Goal: Task Accomplishment & Management: Use online tool/utility

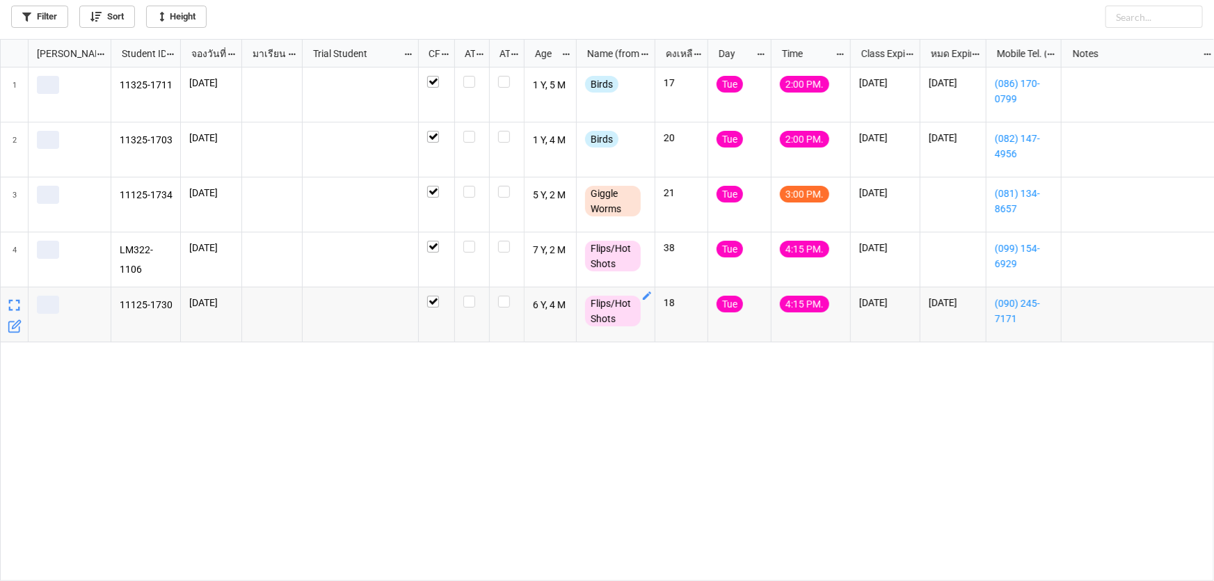
scroll to position [534, 1205]
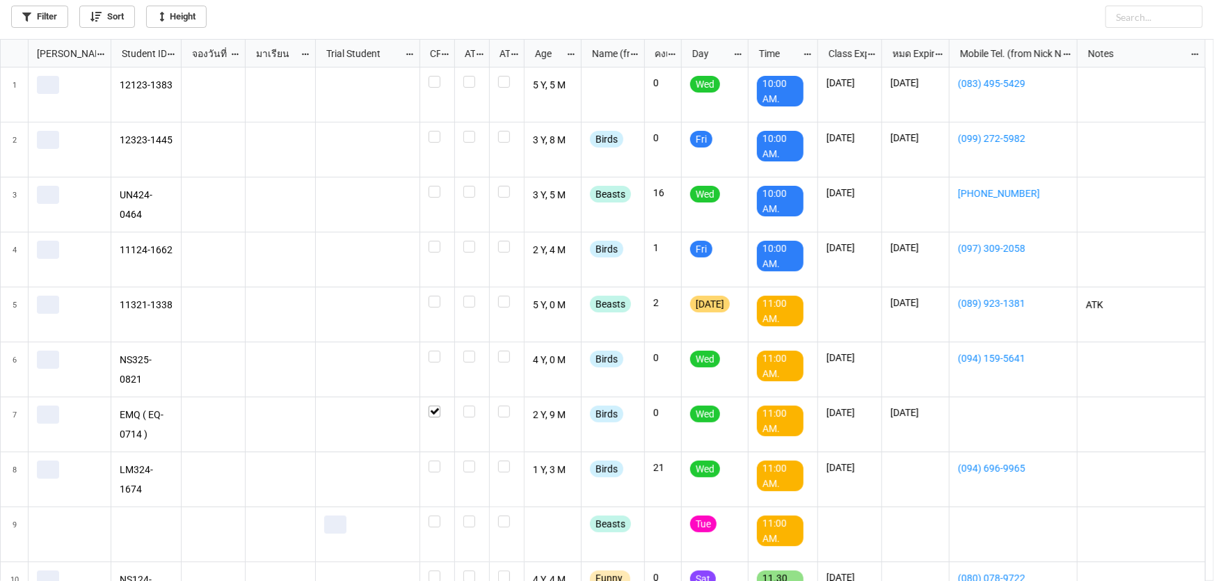
scroll to position [534, 1205]
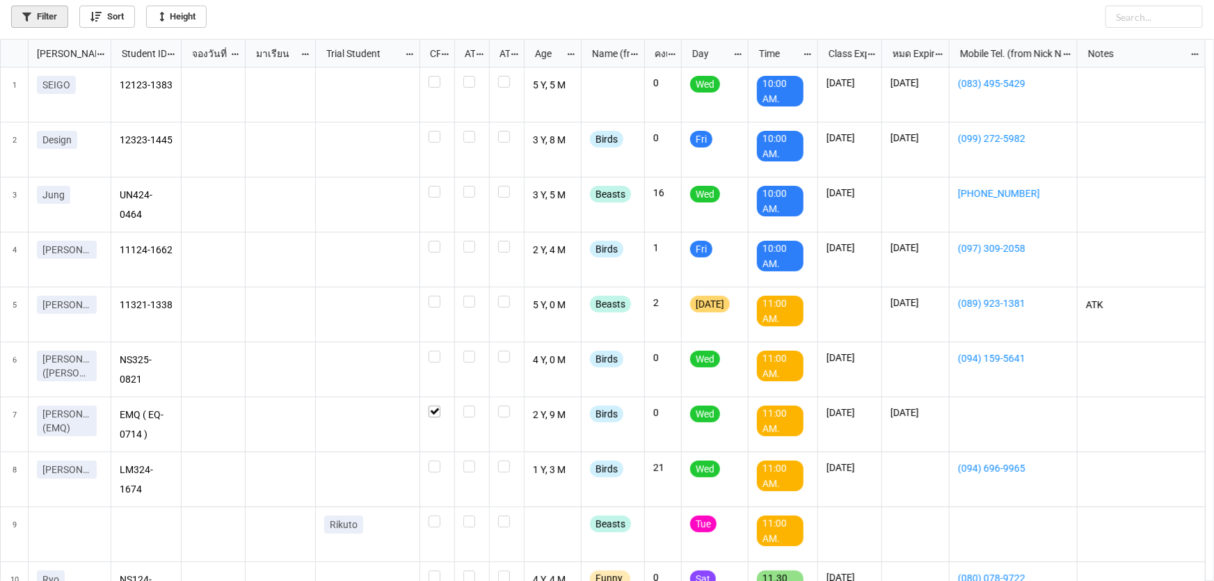
click at [23, 13] on icon at bounding box center [26, 17] width 9 height 9
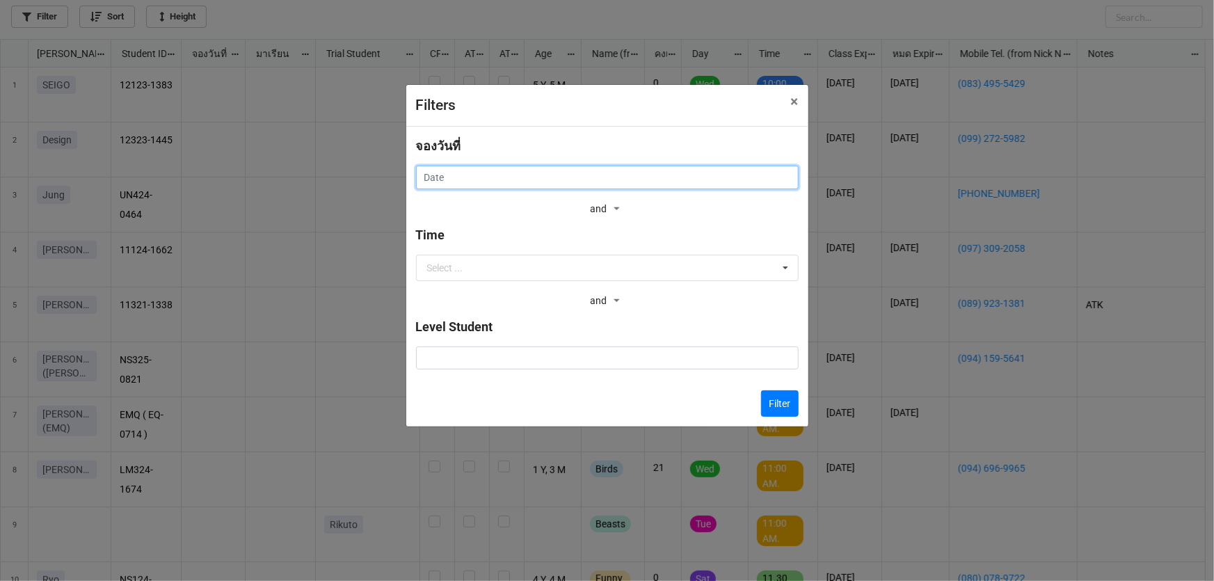
click at [593, 173] on input "text" at bounding box center [607, 178] width 383 height 24
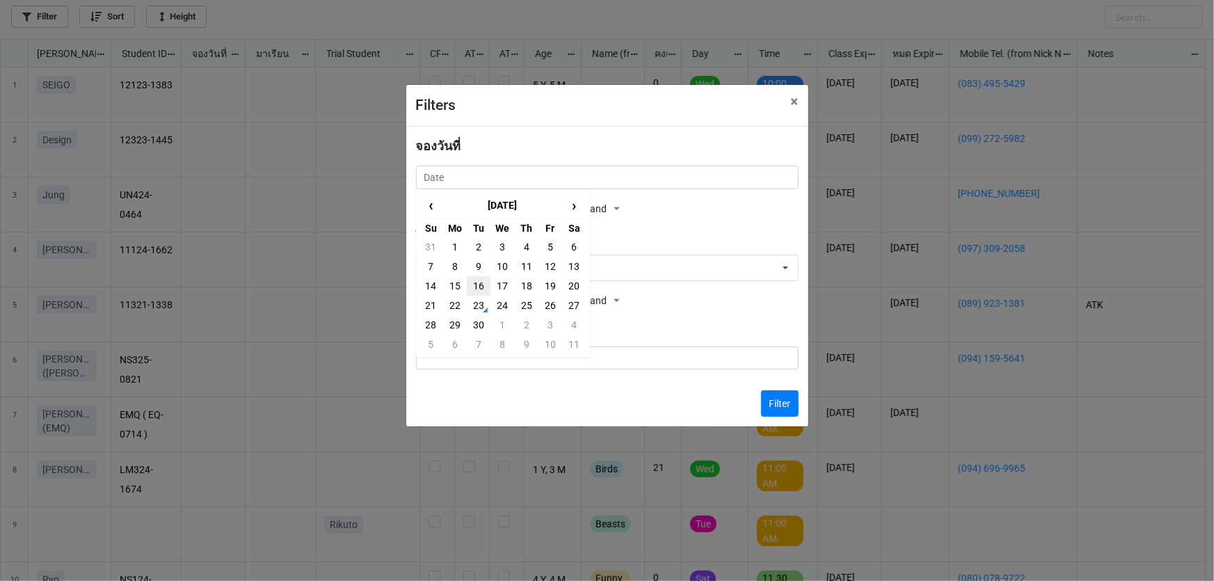
click at [480, 283] on td "16" at bounding box center [479, 285] width 24 height 19
type input "16/9/2025"
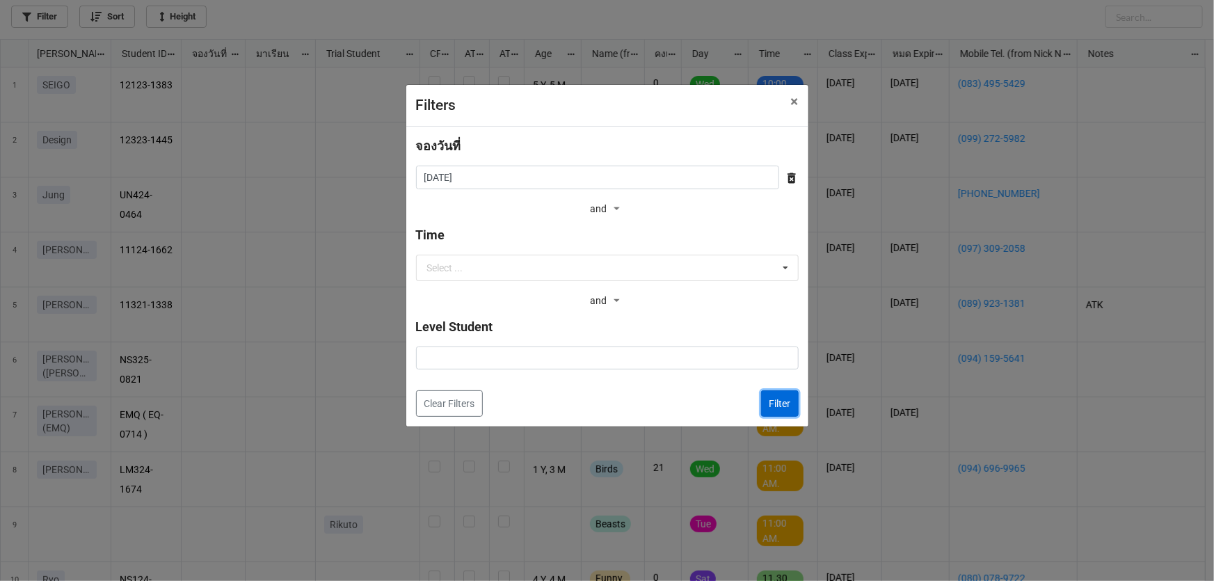
drag, startPoint x: 783, startPoint y: 407, endPoint x: 779, endPoint y: 386, distance: 21.2
click at [782, 407] on button "Filter" at bounding box center [780, 403] width 38 height 26
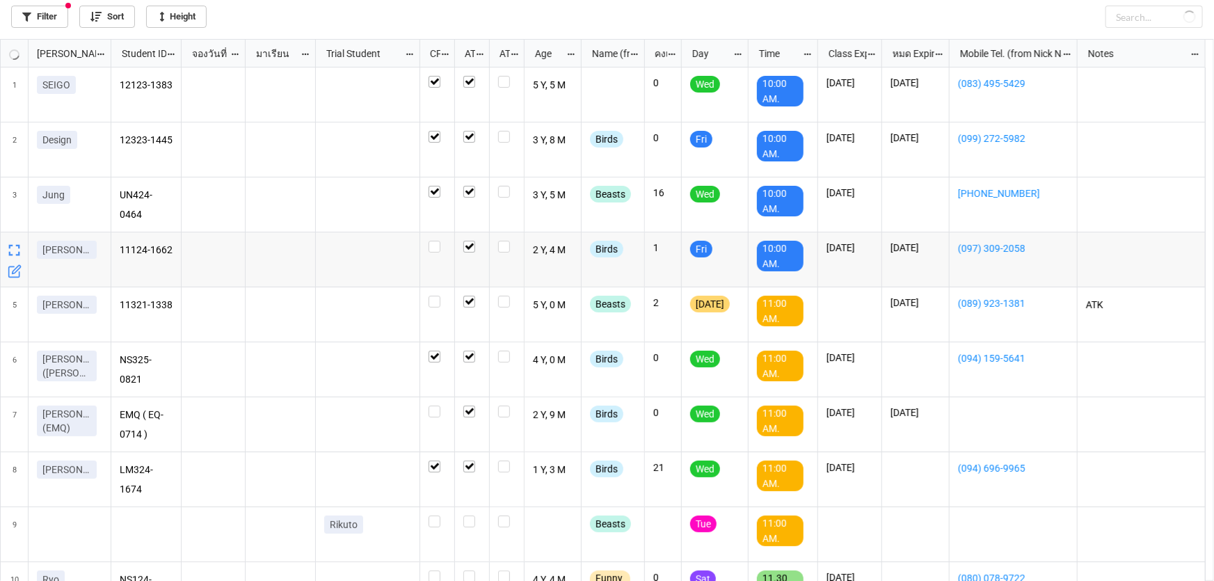
checkbox input "true"
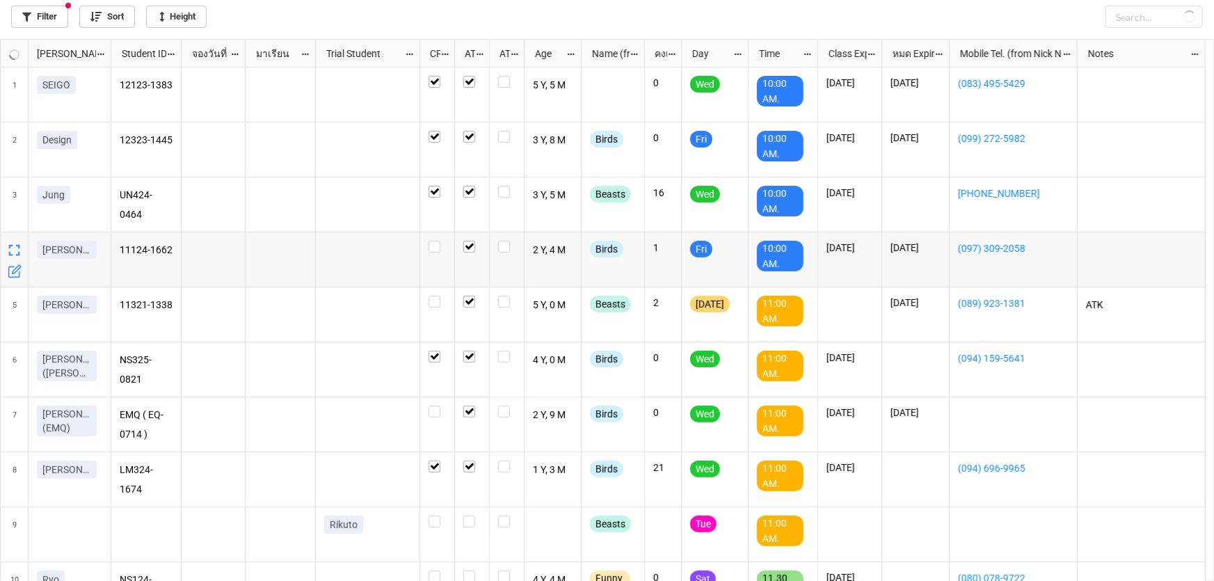
checkbox input "true"
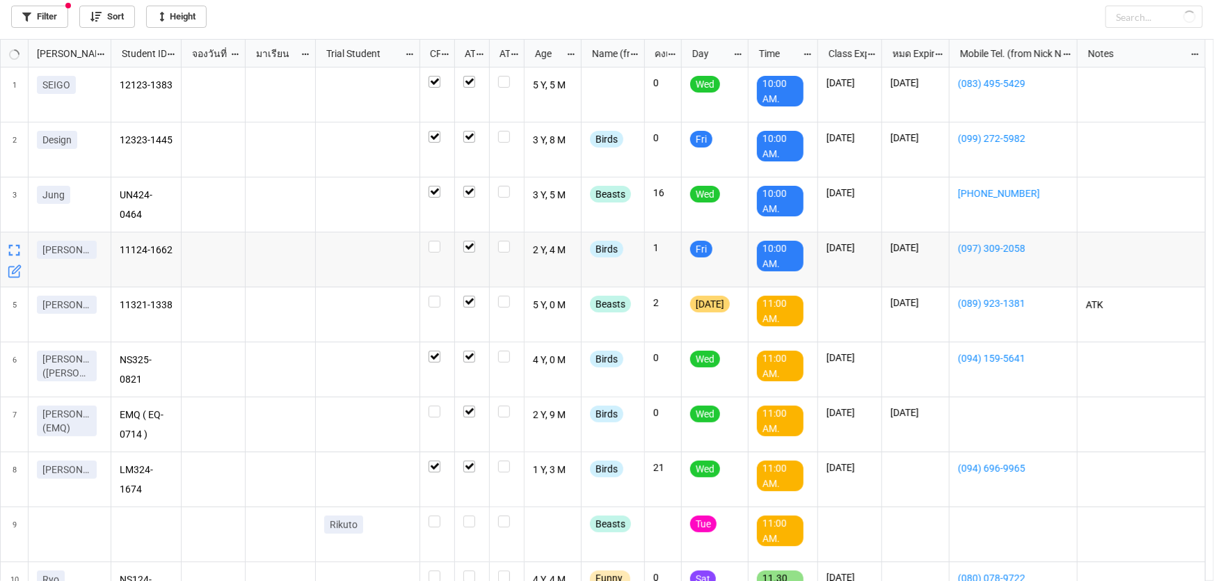
checkbox input "false"
checkbox input "true"
